Goal: Navigation & Orientation: Find specific page/section

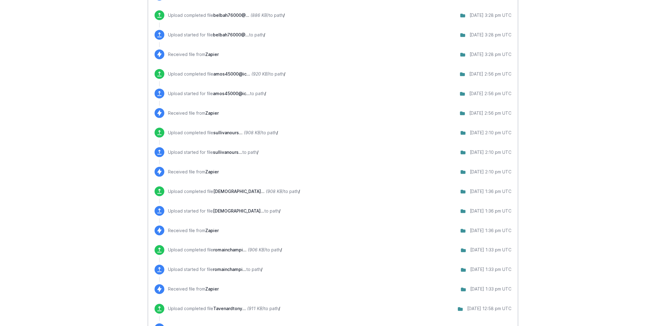
scroll to position [402, 0]
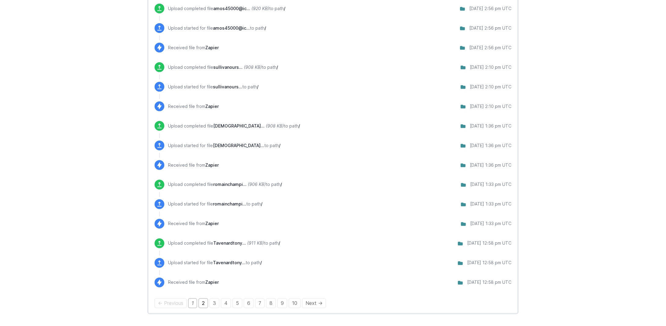
click at [201, 301] on link "2" at bounding box center [203, 303] width 9 height 10
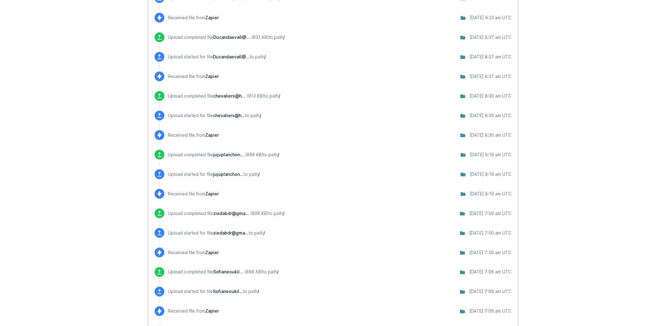
scroll to position [402, 0]
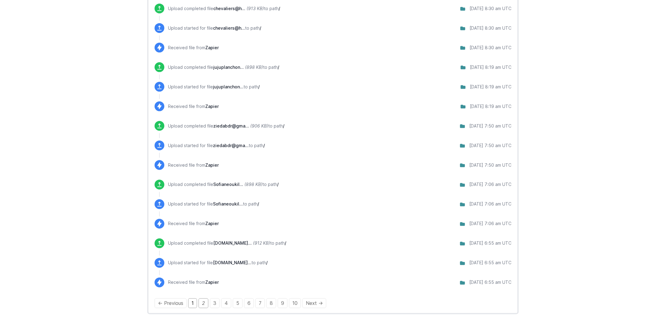
click at [191, 304] on link "1" at bounding box center [192, 303] width 9 height 10
